Goal: Check status

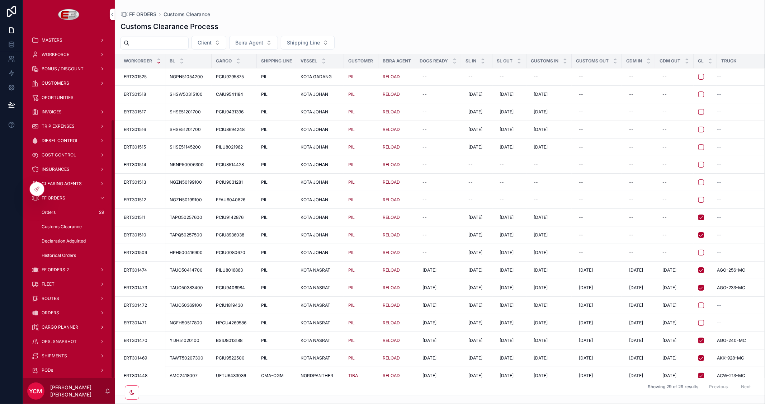
scroll to position [80, 0]
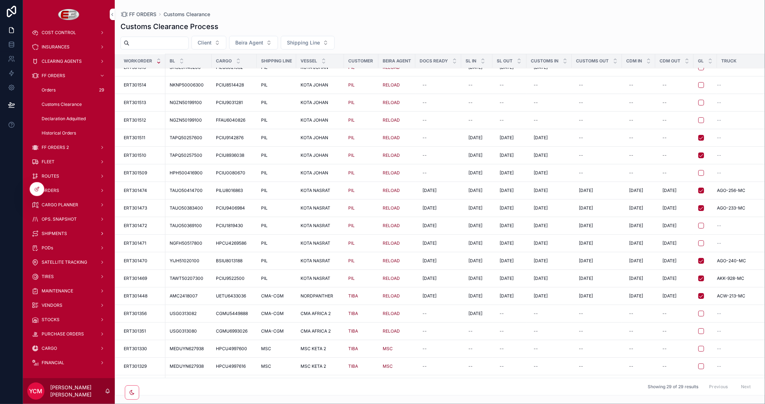
click at [61, 231] on span "SHIPMENTS" at bounding box center [54, 234] width 25 height 6
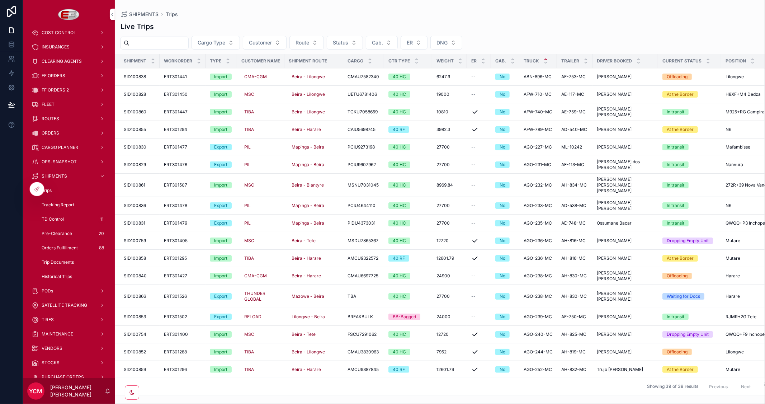
click at [140, 255] on span "SID100858" at bounding box center [135, 258] width 22 height 6
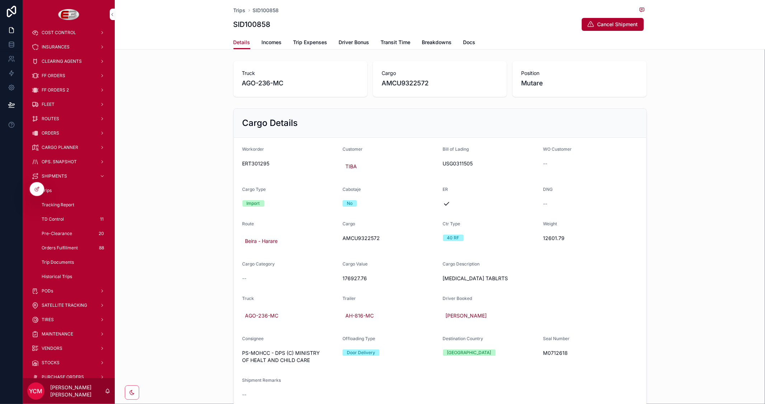
scroll to position [61, 0]
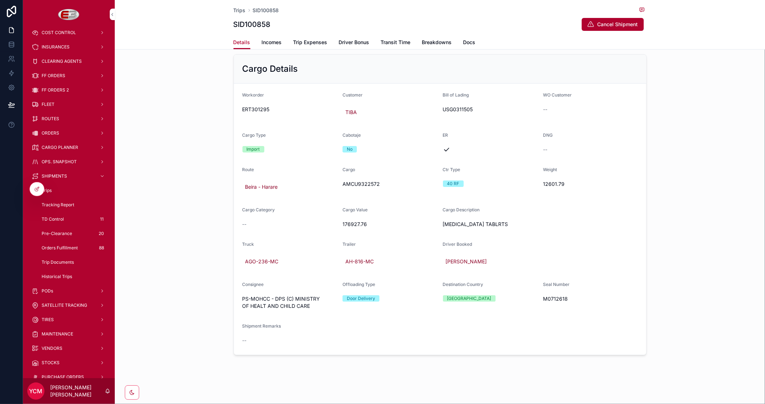
click at [269, 43] on span "Incomes" at bounding box center [272, 42] width 20 height 7
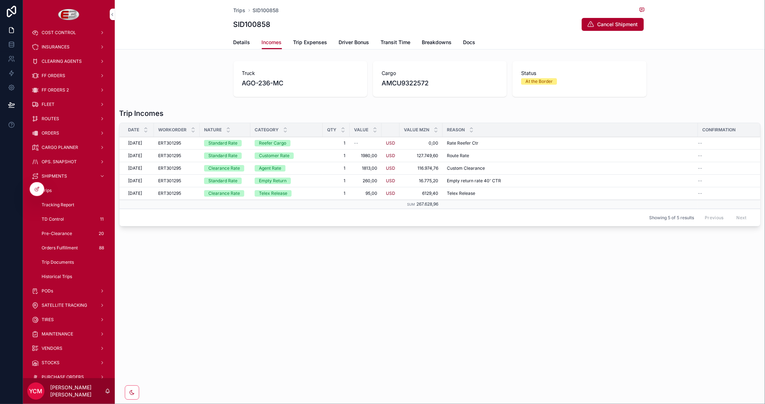
click at [312, 40] on span "Trip Expenses" at bounding box center [310, 42] width 34 height 7
